Goal: Information Seeking & Learning: Learn about a topic

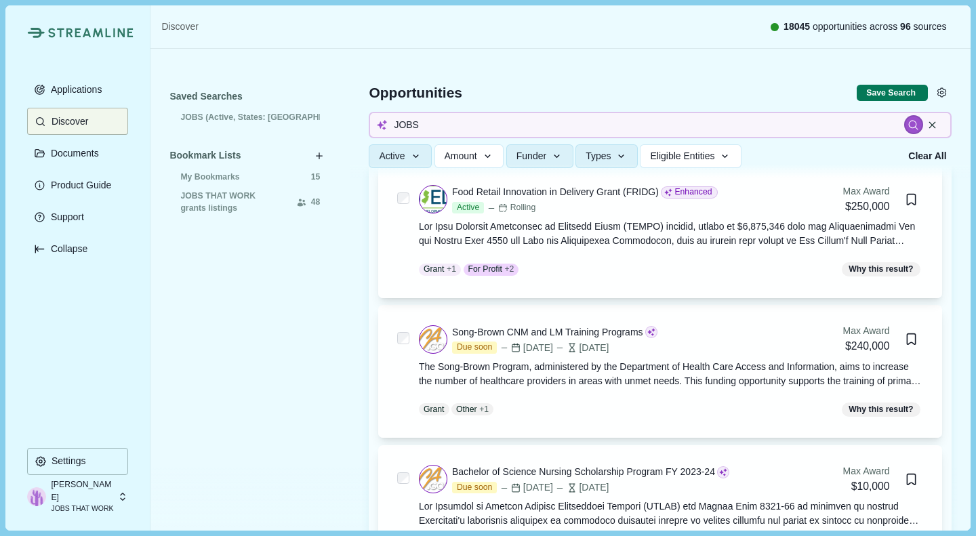
scroll to position [4032, 0]
click at [541, 238] on div at bounding box center [671, 233] width 504 height 28
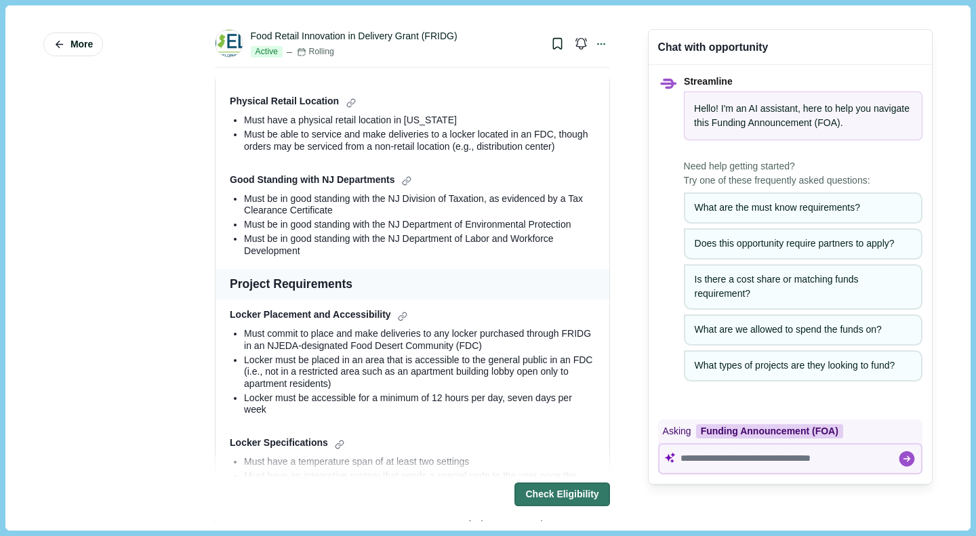
scroll to position [194, 0]
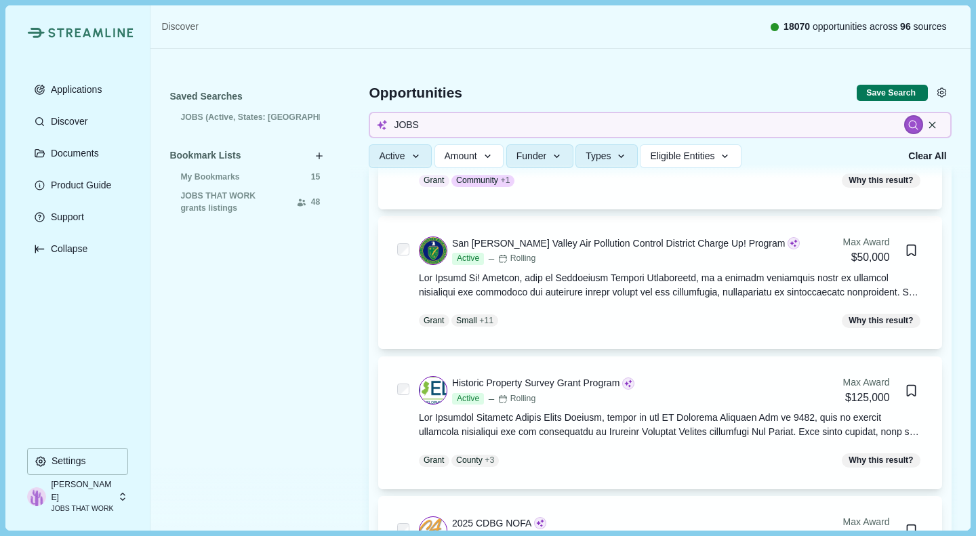
scroll to position [5800, 0]
